Goal: Find specific page/section: Find specific page/section

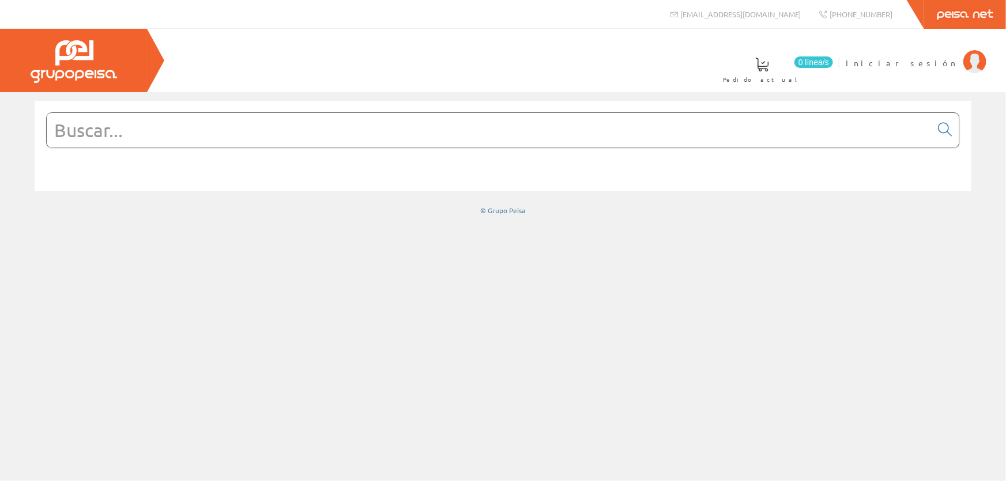
click at [269, 134] on input "text" at bounding box center [489, 130] width 884 height 35
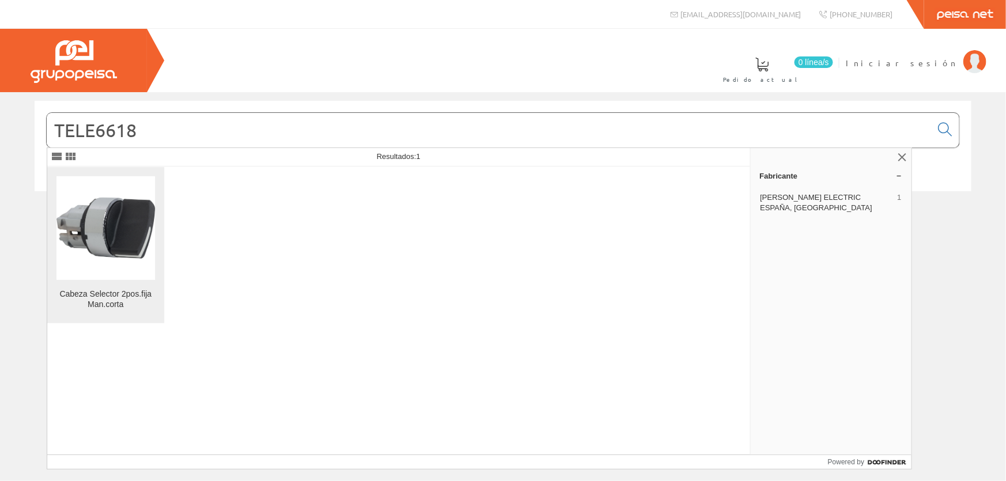
type input "TELE6618"
click at [116, 221] on img at bounding box center [105, 228] width 99 height 99
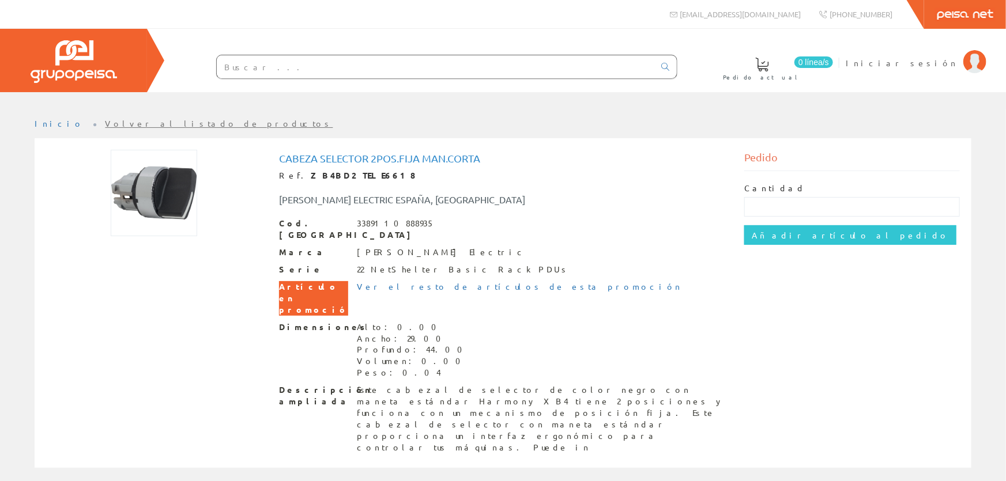
click at [276, 61] on input "text" at bounding box center [436, 66] width 438 height 23
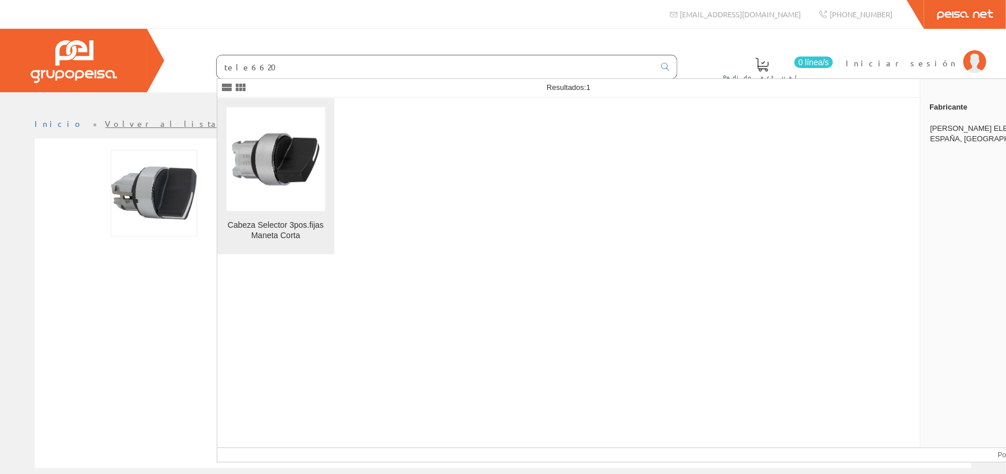
type input "tele6620"
click at [270, 179] on img at bounding box center [276, 159] width 99 height 99
